Goal: Find contact information: Find contact information

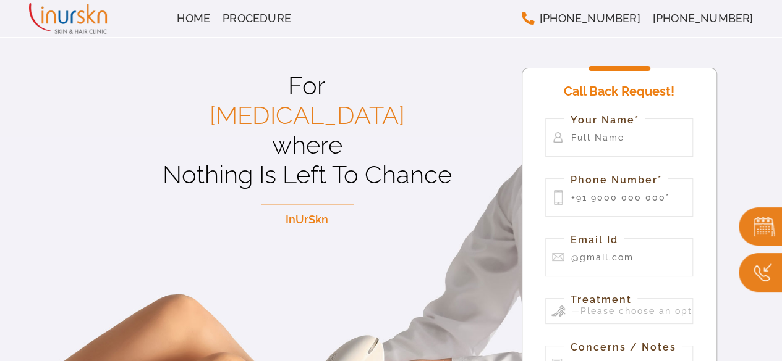
click at [761, 273] on img at bounding box center [759, 272] width 43 height 39
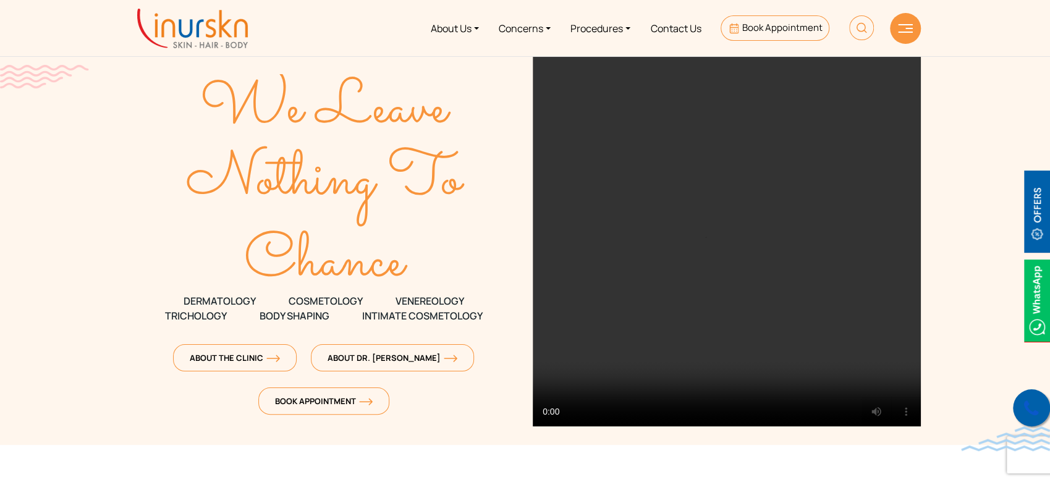
click at [1025, 407] on icon at bounding box center [1031, 408] width 15 height 19
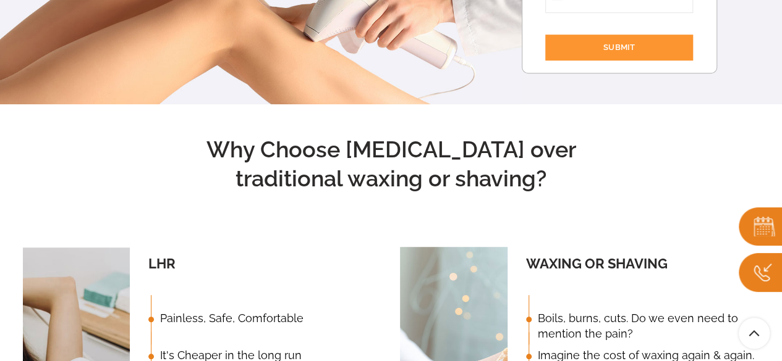
scroll to position [386, 0]
